Goal: Information Seeking & Learning: Learn about a topic

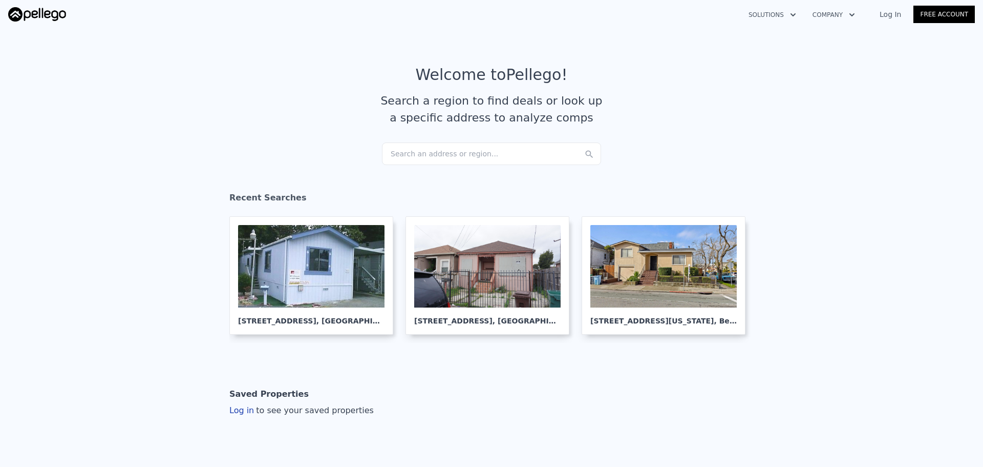
click at [430, 156] on div "Search an address or region..." at bounding box center [491, 153] width 219 height 23
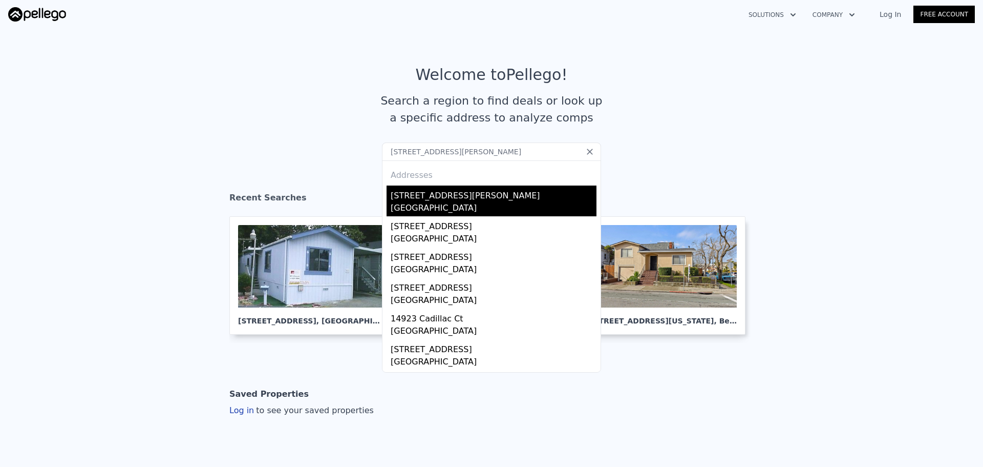
type input "[STREET_ADDRESS][PERSON_NAME]"
click at [432, 199] on div "[STREET_ADDRESS][PERSON_NAME]" at bounding box center [494, 193] width 206 height 16
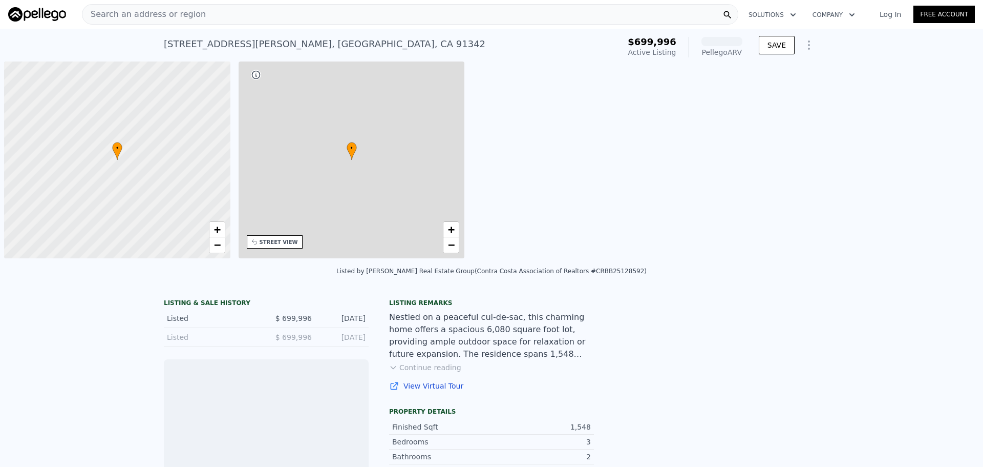
scroll to position [0, 4]
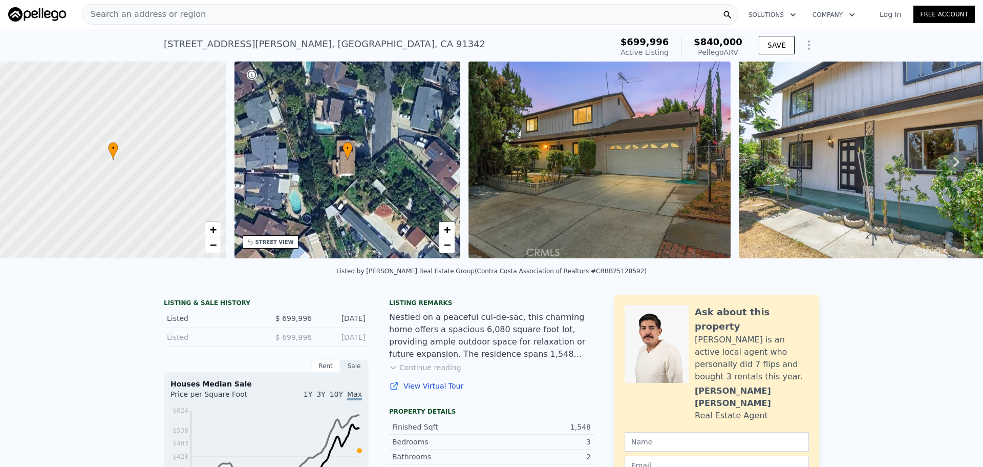
click at [271, 242] on div "STREET VIEW" at bounding box center [275, 242] width 38 height 8
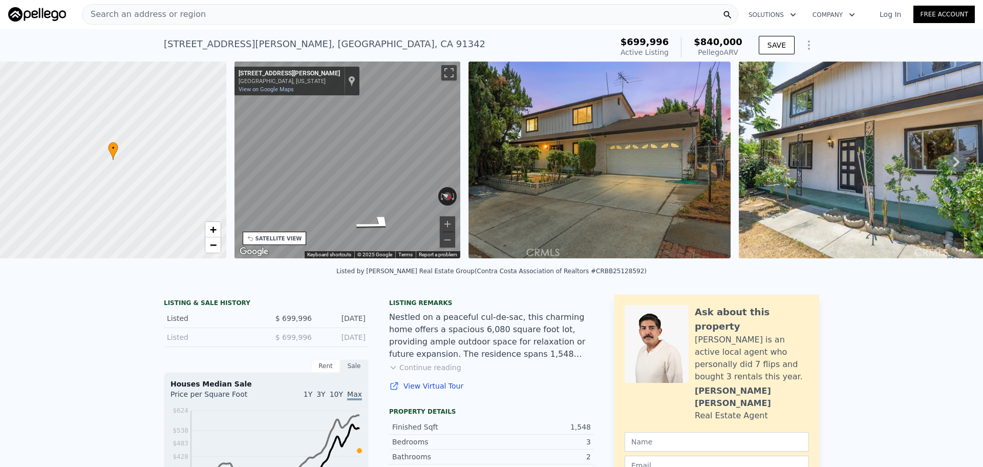
click at [225, 155] on div "• + − • + − STREET VIEW ← Move left → Move right ↑ Move up ↓ Move down + Zoom i…" at bounding box center [491, 161] width 983 height 200
drag, startPoint x: 739, startPoint y: 33, endPoint x: 714, endPoint y: 41, distance: 26.6
click at [714, 41] on div "$699,996 Active Listing $840,000 Pellego ARV" at bounding box center [682, 47] width 130 height 29
drag, startPoint x: 639, startPoint y: 45, endPoint x: 666, endPoint y: 41, distance: 27.5
click at [659, 41] on span "$699,996" at bounding box center [645, 41] width 49 height 11
